Goal: Information Seeking & Learning: Learn about a topic

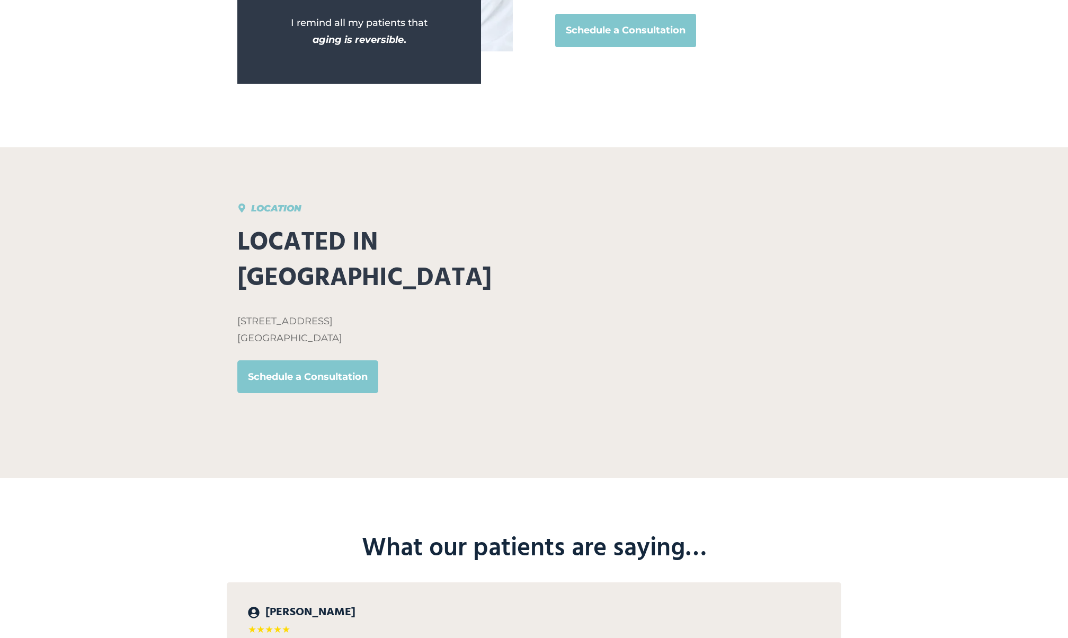
scroll to position [4895, 0]
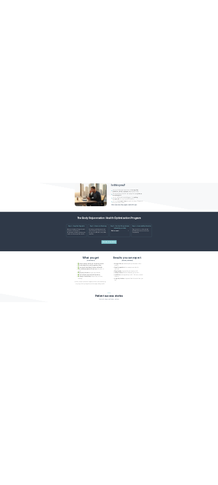
scroll to position [2125, 0]
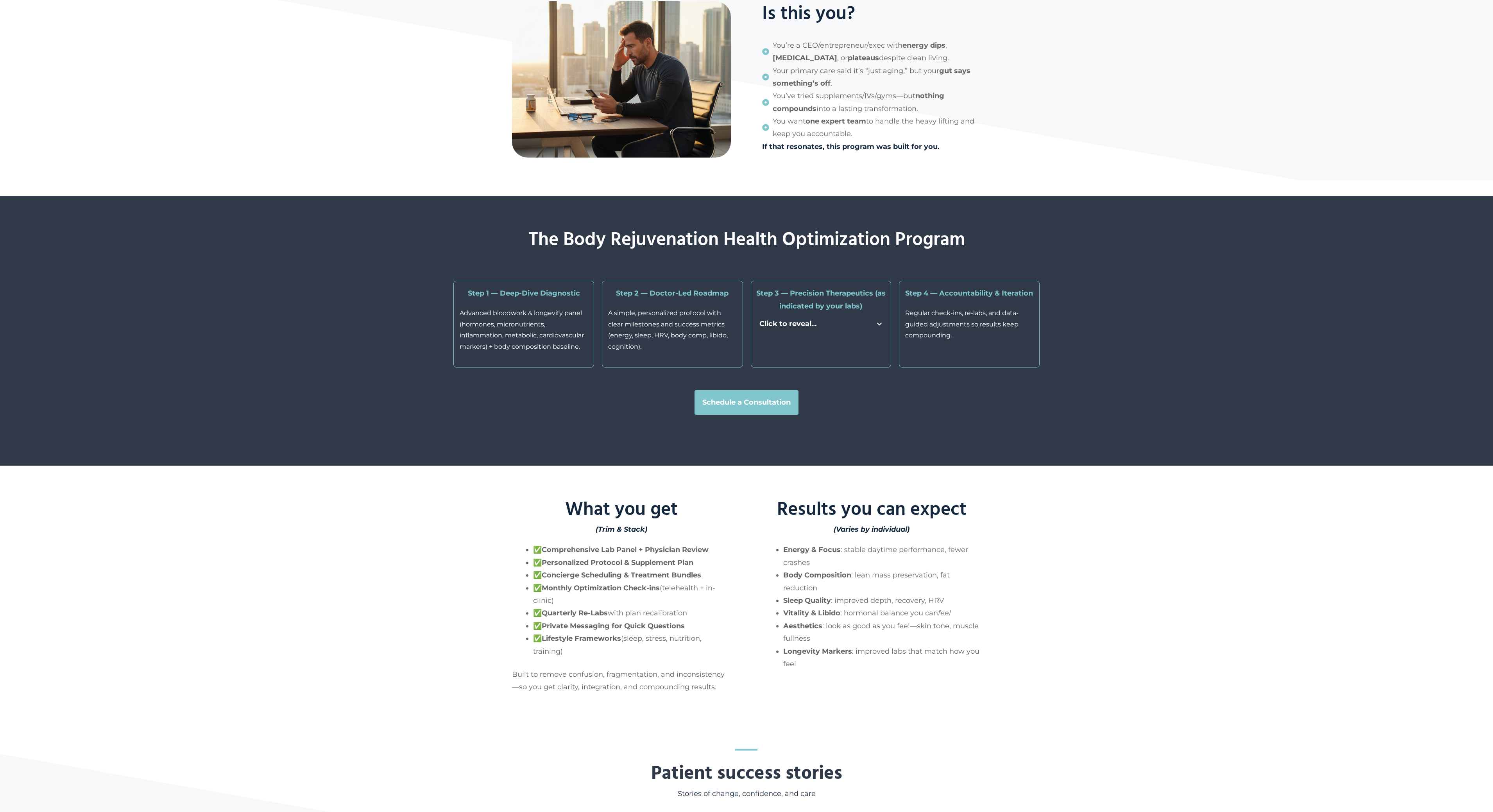
click at [406, 291] on div "The Body Rejuvenation Health Optimization Program Step 1 — Deep-Dive Diagnostic…" at bounding box center [746, 330] width 1493 height 270
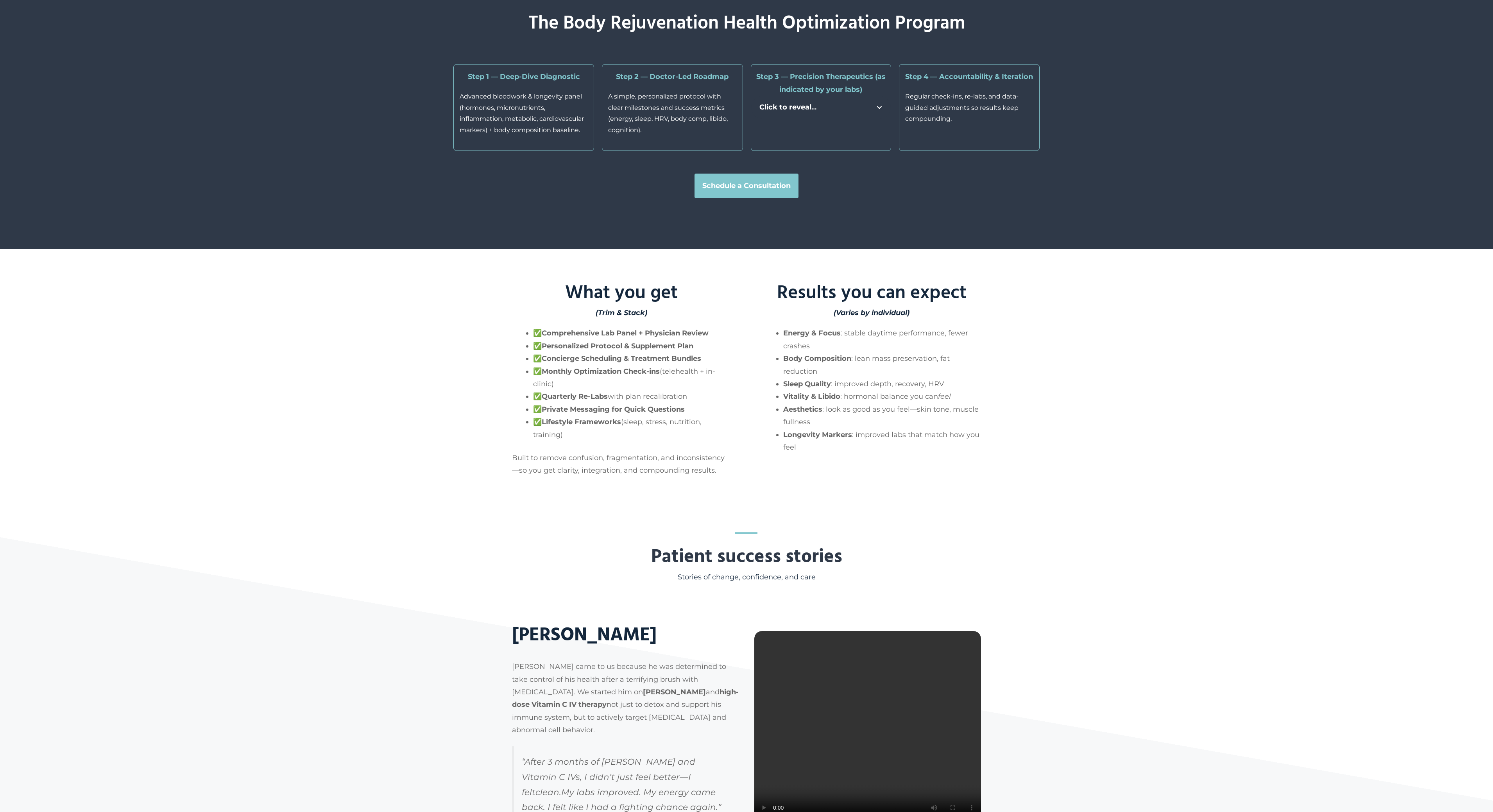
scroll to position [1783, 0]
click at [319, 334] on div "What you get (Trim & Stack) ✅ Comprehensive Lab Panel + Physician Review ✅ Pers…" at bounding box center [746, 375] width 1493 height 253
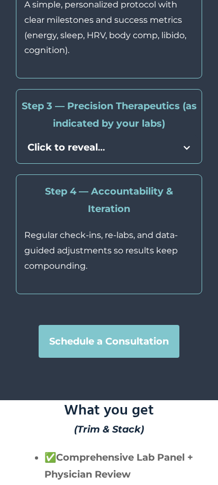
scroll to position [4405, 0]
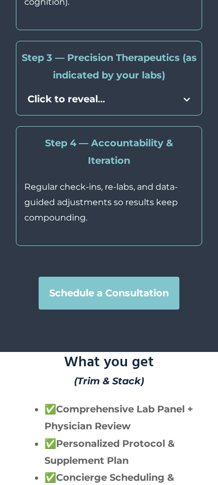
click at [98, 107] on span "Click to reveal …" at bounding box center [66, 99] width 77 height 14
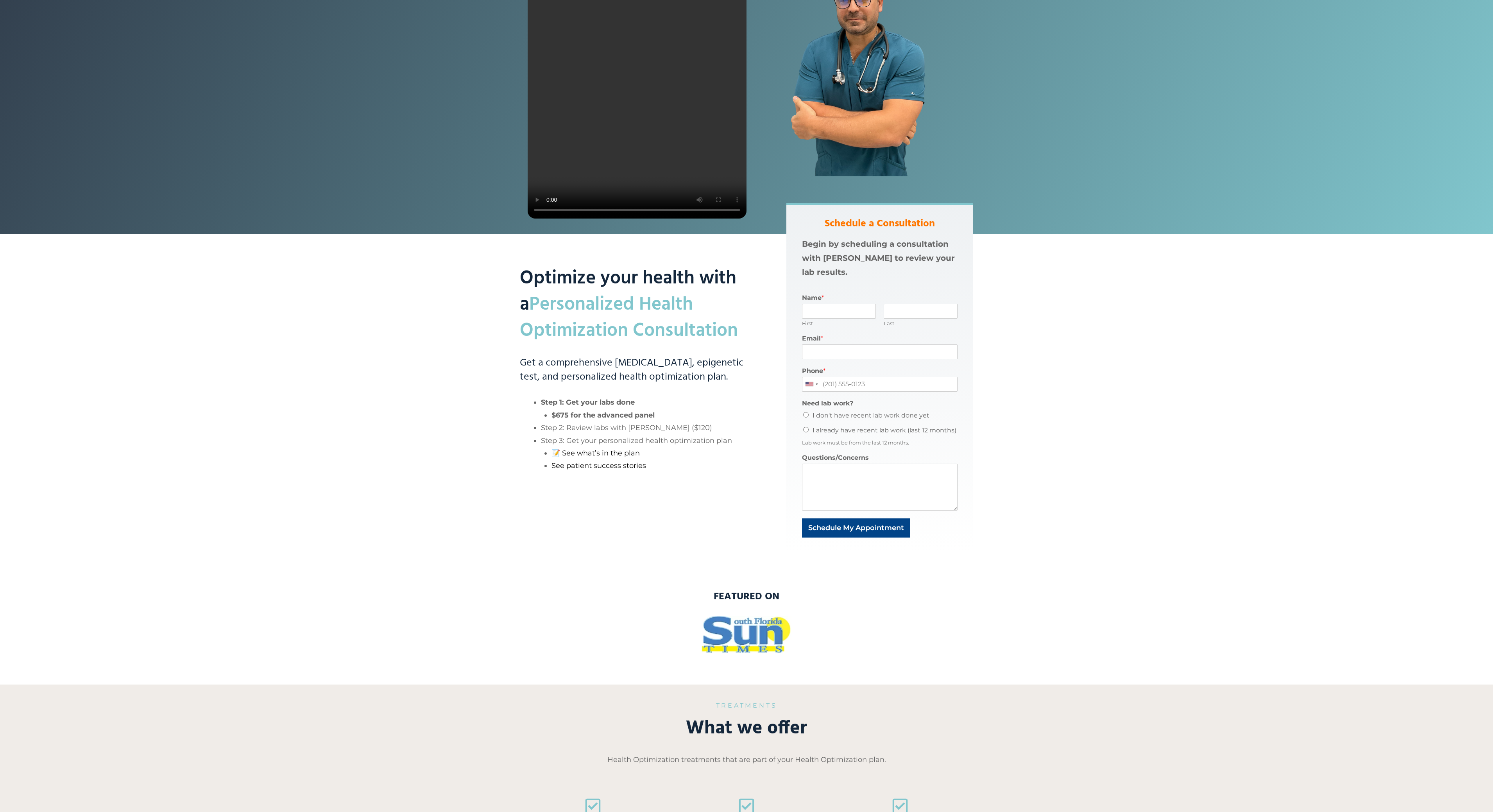
scroll to position [0, 0]
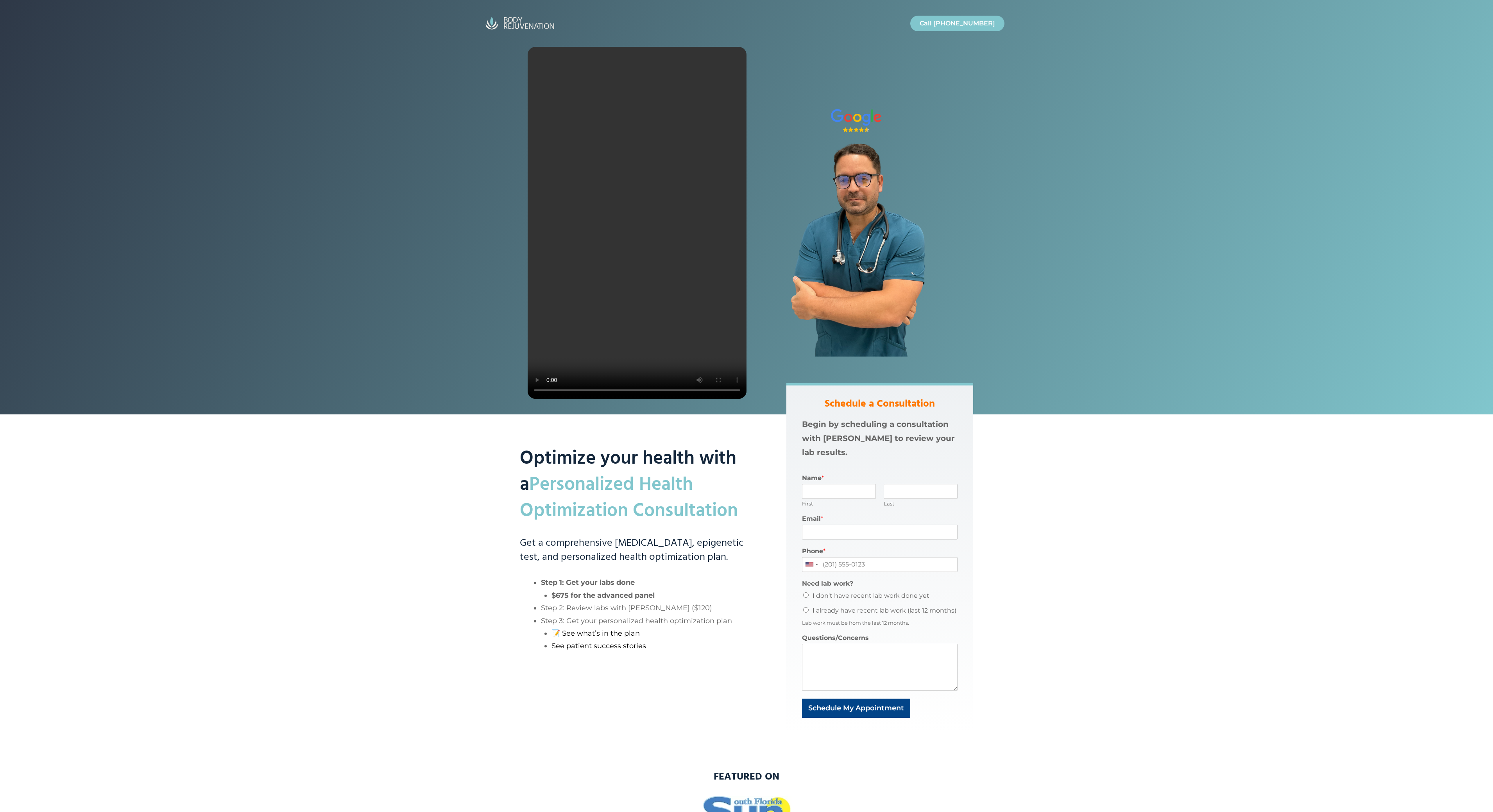
click at [364, 87] on div at bounding box center [746, 207] width 1493 height 414
click at [198, 122] on div at bounding box center [746, 207] width 1493 height 414
